Goal: Task Accomplishment & Management: Manage account settings

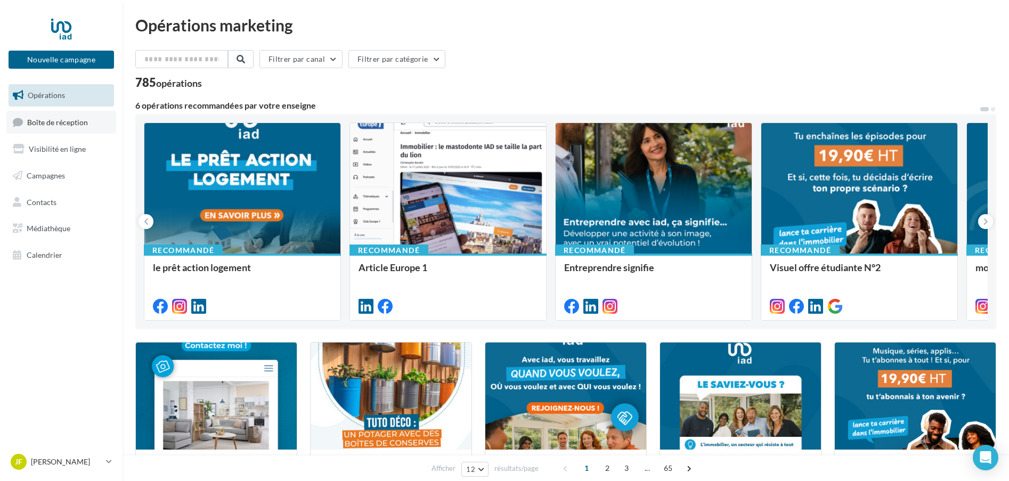
click at [59, 122] on span "Boîte de réception" at bounding box center [57, 121] width 61 height 9
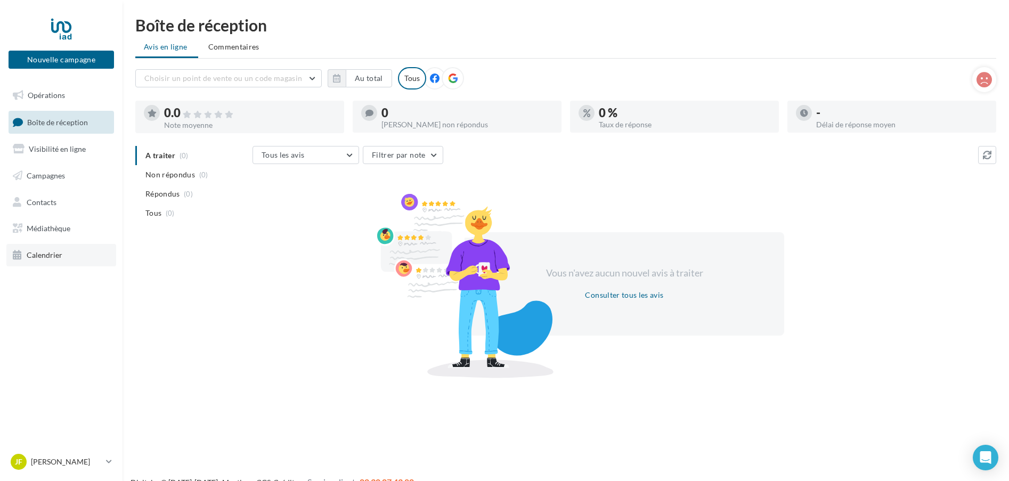
click at [39, 250] on span "Calendrier" at bounding box center [45, 254] width 36 height 9
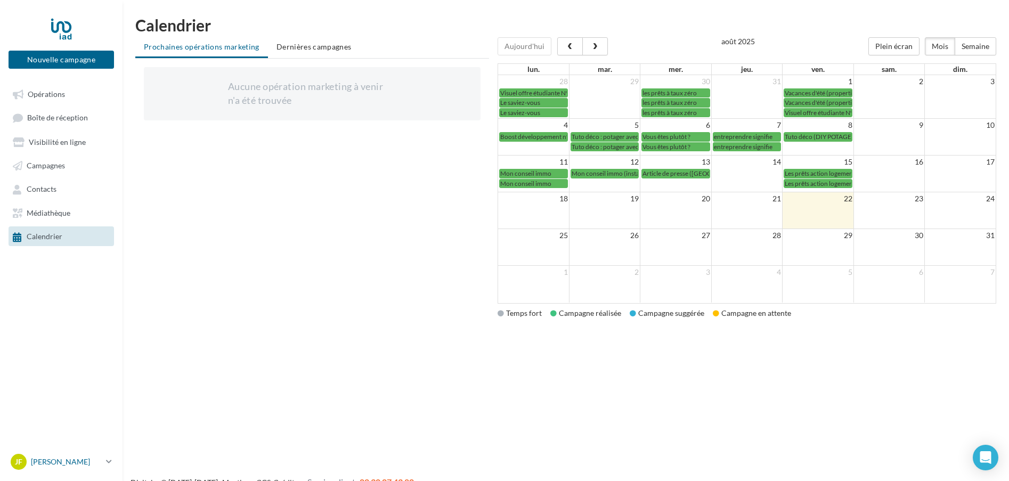
click at [105, 460] on link "JF Jean-François MONTAGU jean-francois.montagu@iadfrance.fr" at bounding box center [61, 462] width 105 height 20
click at [70, 338] on link "Gérer mon compte" at bounding box center [88, 339] width 159 height 23
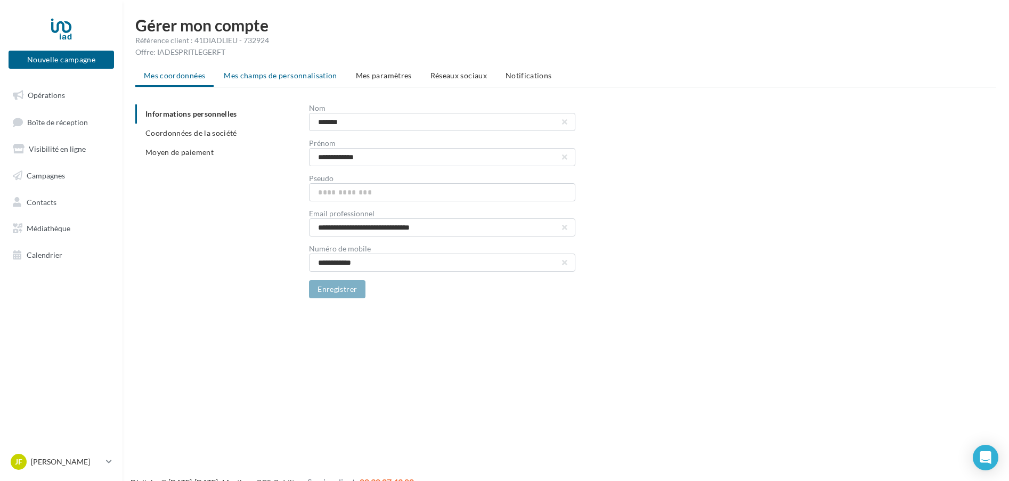
click at [280, 78] on span "Mes champs de personnalisation" at bounding box center [280, 75] width 113 height 9
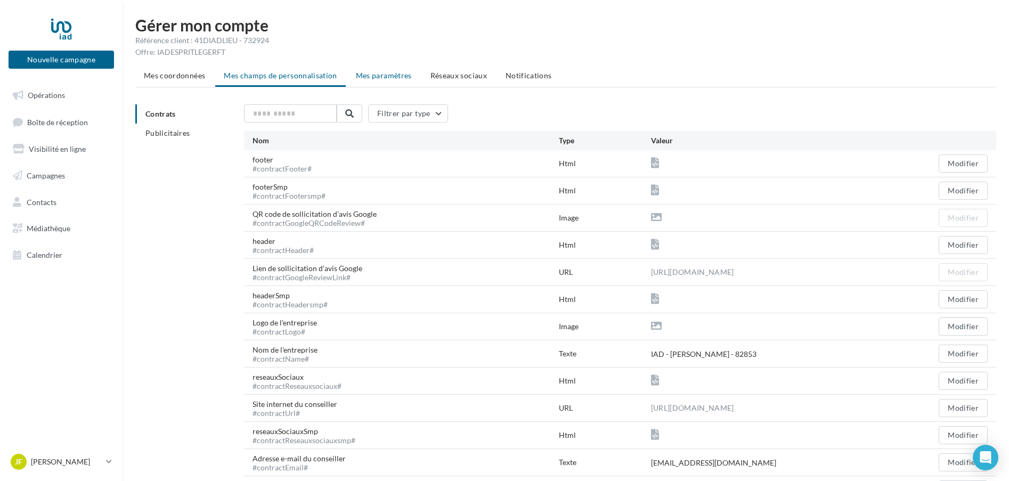
click at [378, 75] on span "Mes paramètres" at bounding box center [384, 75] width 56 height 9
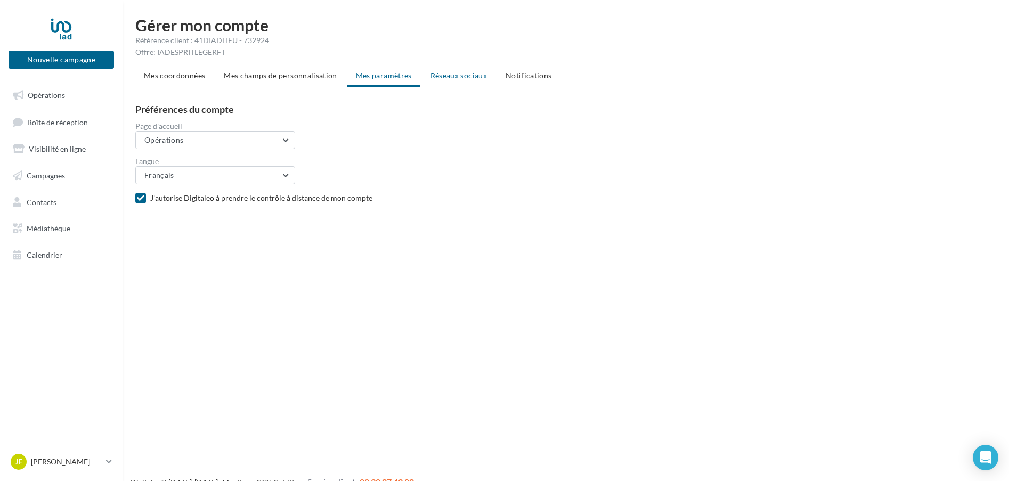
click at [454, 74] on span "Réseaux sociaux" at bounding box center [458, 75] width 56 height 9
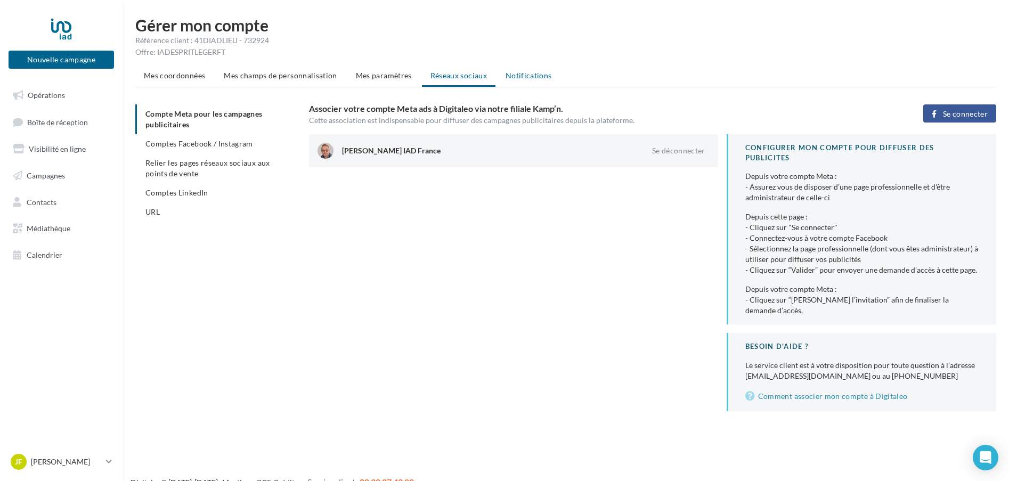
click at [518, 74] on span "Notifications" at bounding box center [529, 75] width 46 height 9
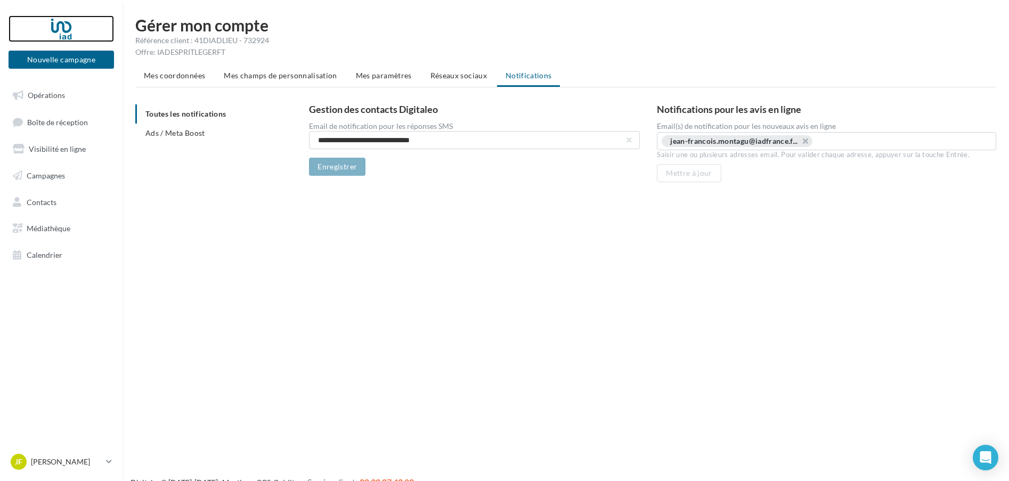
click at [63, 29] on div at bounding box center [61, 28] width 85 height 27
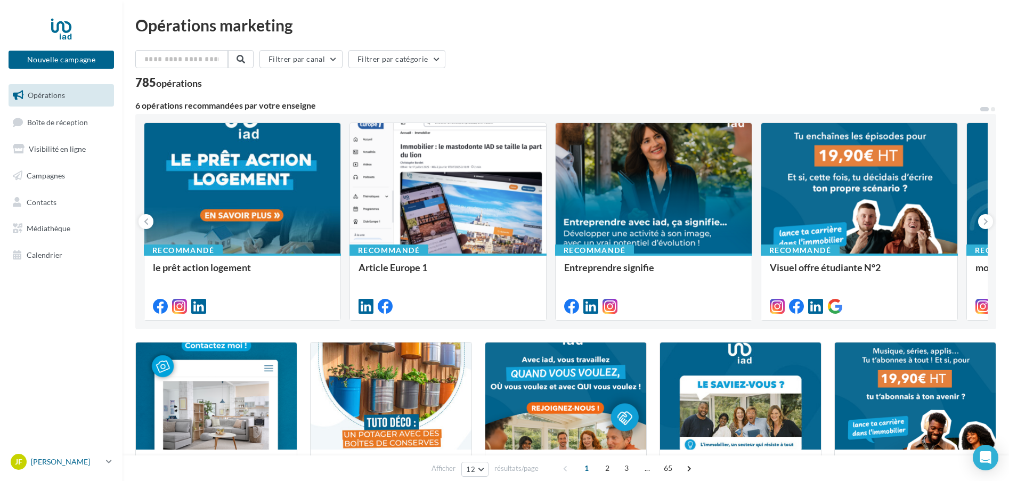
click at [80, 459] on p "[PERSON_NAME]" at bounding box center [66, 462] width 71 height 11
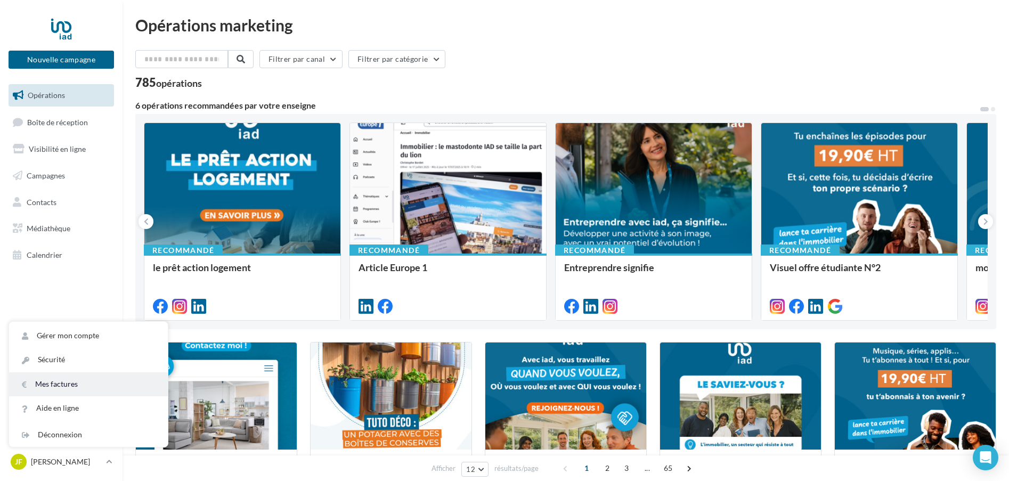
click at [64, 387] on link "Mes factures" at bounding box center [88, 384] width 159 height 24
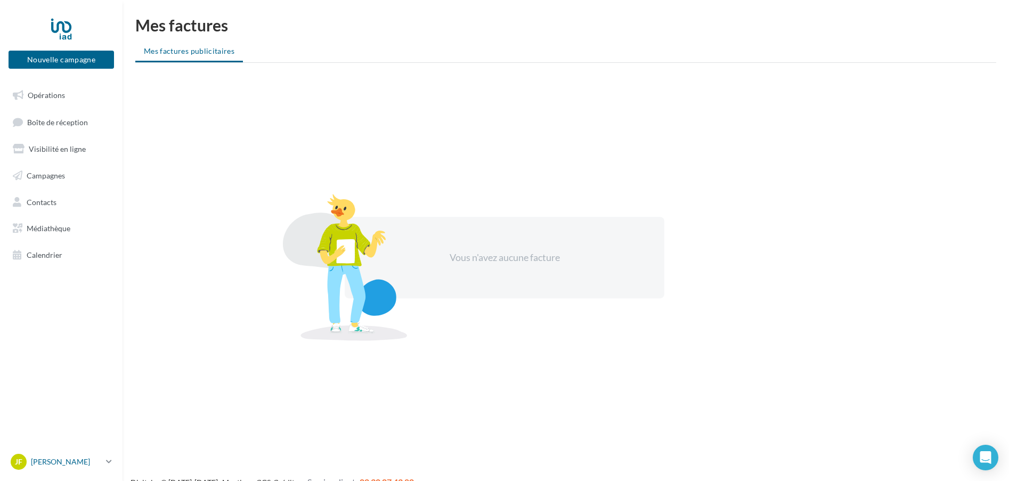
click at [107, 458] on icon at bounding box center [109, 461] width 6 height 9
click at [44, 203] on span "Contacts" at bounding box center [42, 201] width 30 height 9
